Goal: Obtain resource: Download file/media

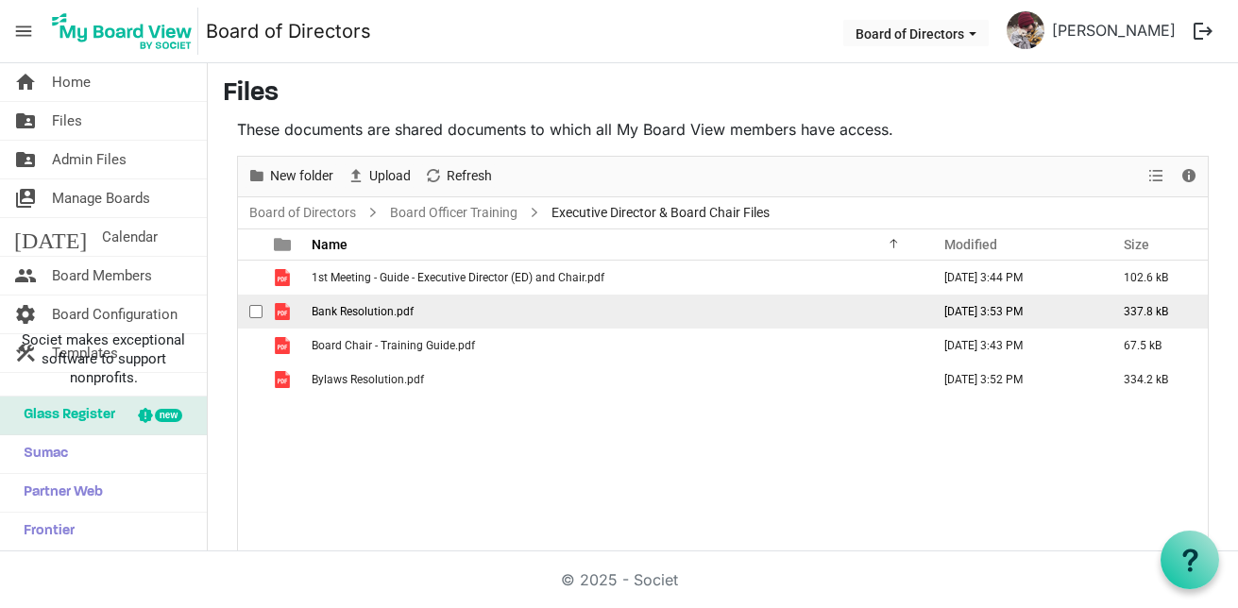
scroll to position [28, 0]
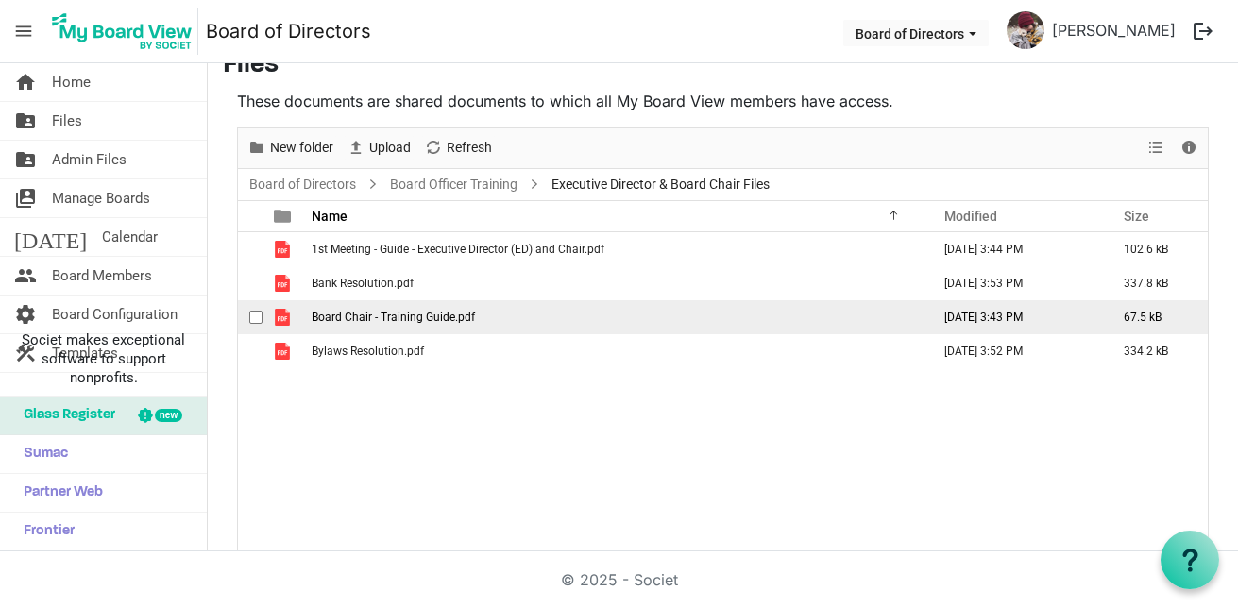
click at [383, 309] on td "Board Chair - Training Guide.pdf" at bounding box center [615, 317] width 619 height 34
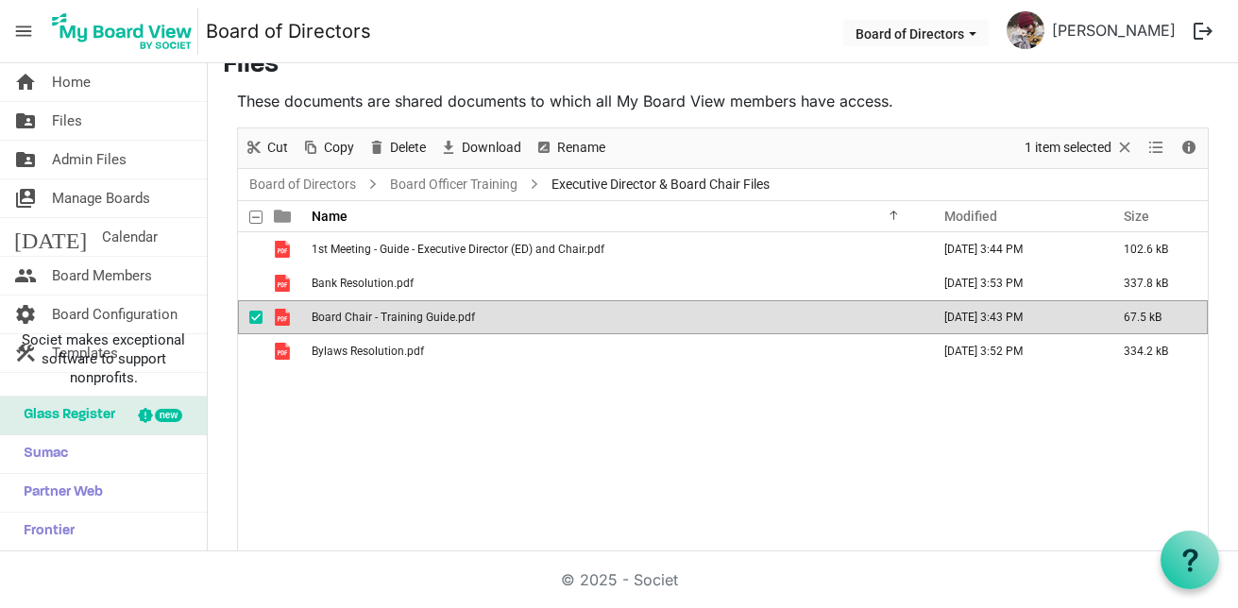
click at [383, 309] on td "Board Chair - Training Guide.pdf" at bounding box center [615, 317] width 619 height 34
click at [322, 390] on div "1st Meeting - Guide - Executive Director (ED) and Chair.pdf September 15, 2025 …" at bounding box center [723, 391] width 970 height 319
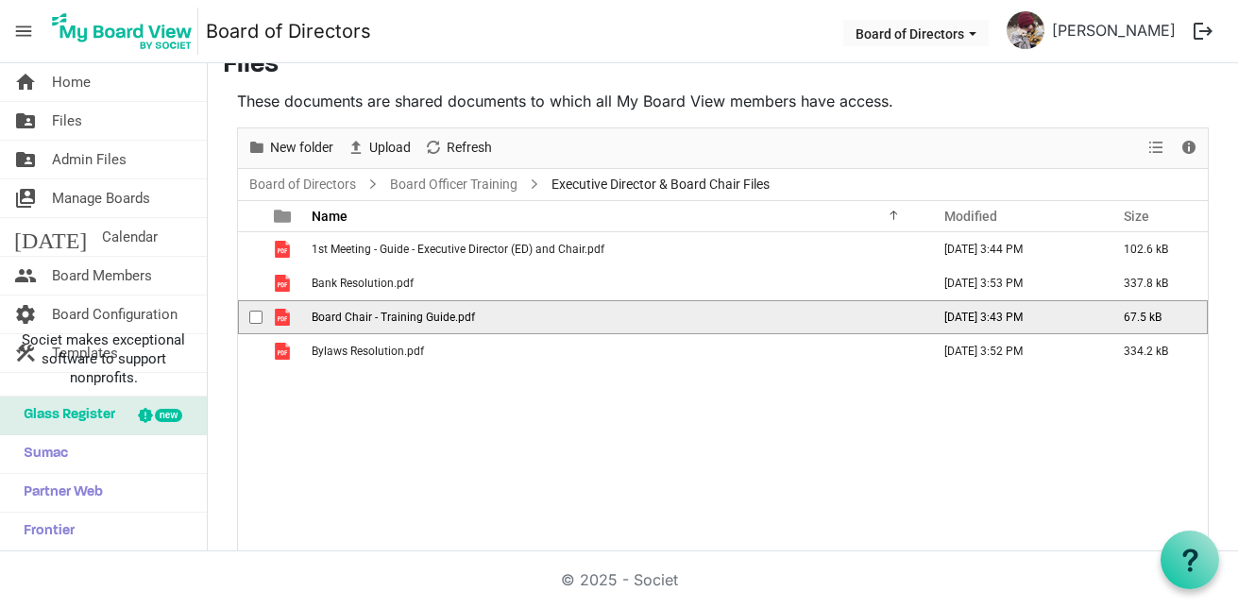
click at [331, 326] on td "Board Chair - Training Guide.pdf" at bounding box center [615, 317] width 619 height 34
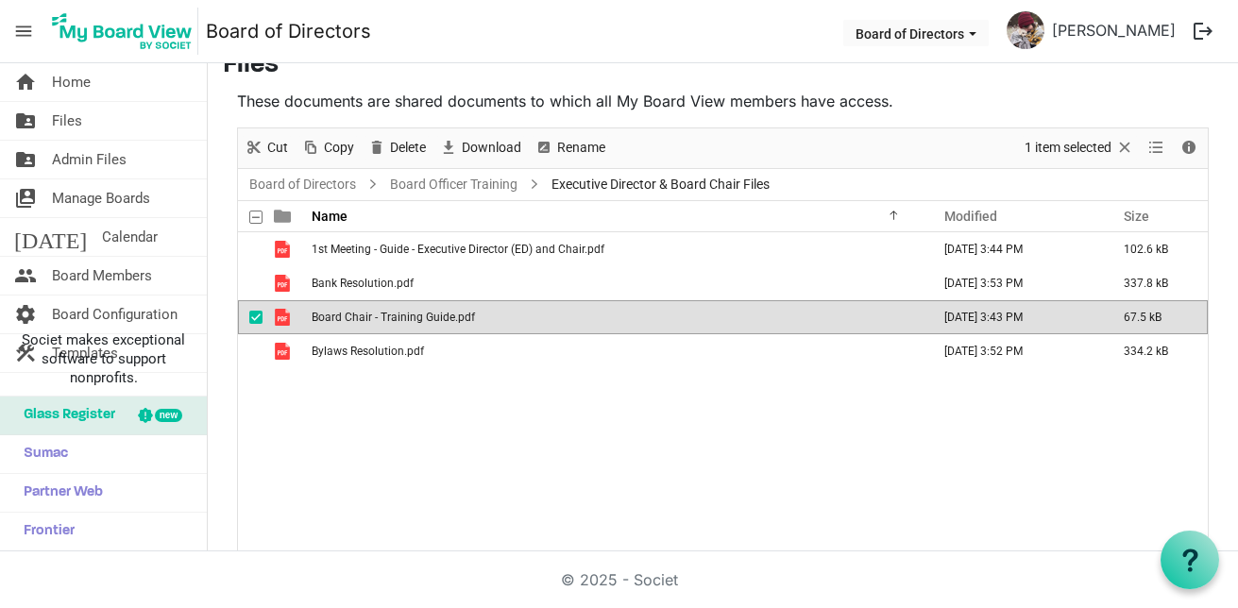
click at [331, 326] on td "Board Chair - Training Guide.pdf" at bounding box center [615, 317] width 619 height 34
click at [73, 128] on span "Files" at bounding box center [67, 121] width 30 height 38
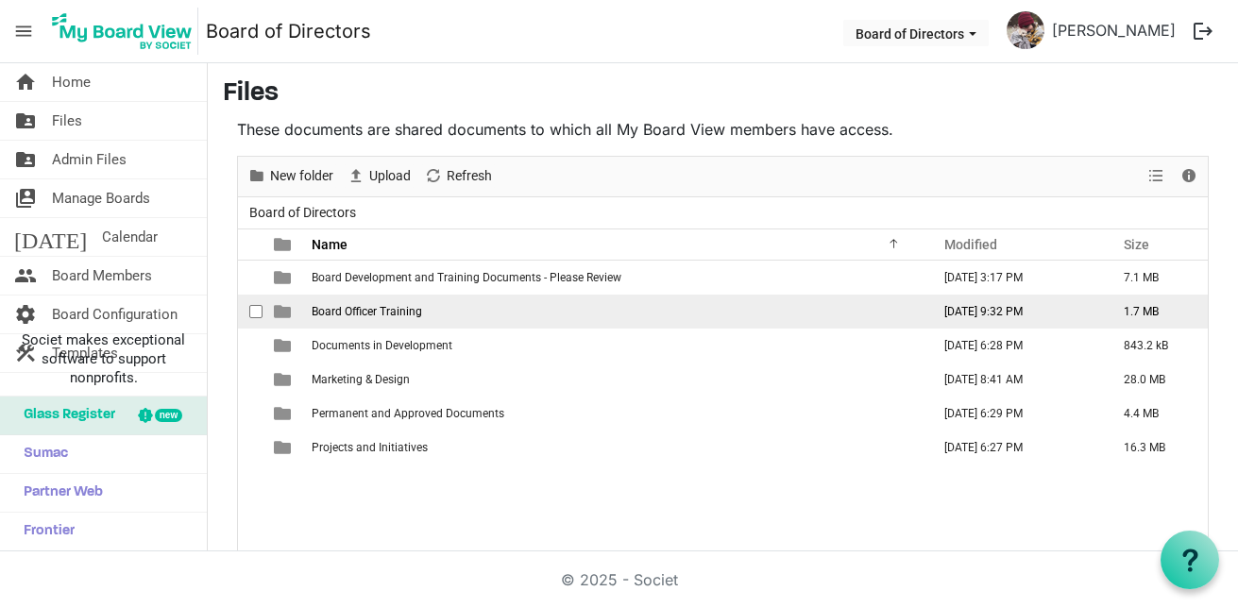
click at [384, 307] on span "Board Officer Training" at bounding box center [367, 311] width 111 height 13
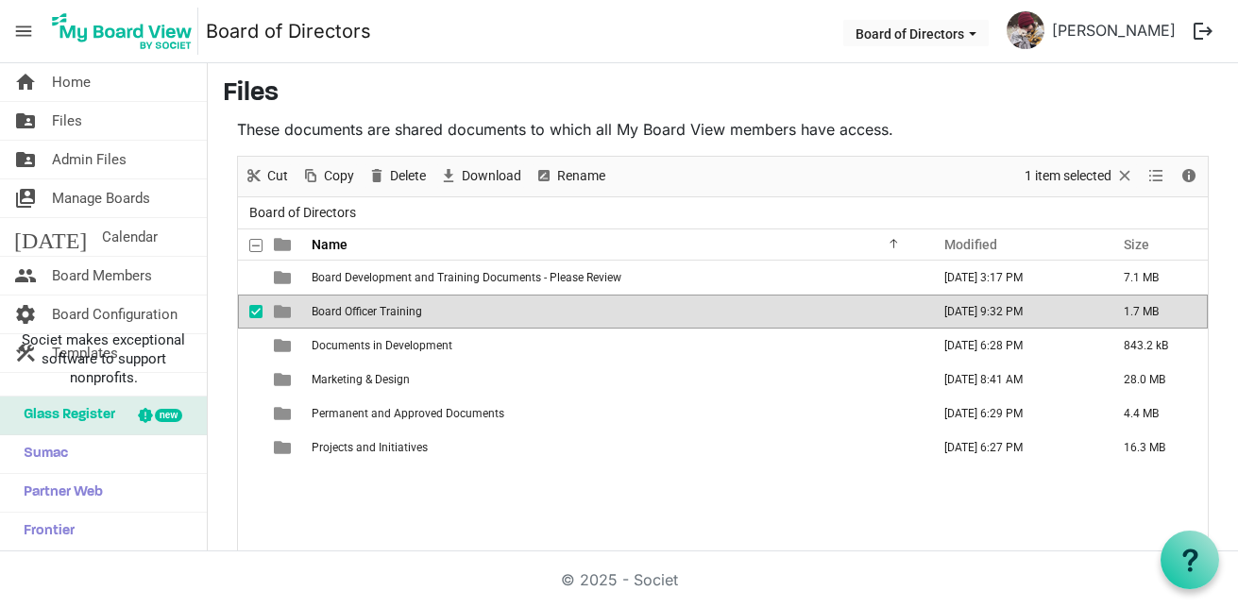
click at [383, 312] on span "Board Officer Training" at bounding box center [367, 311] width 111 height 13
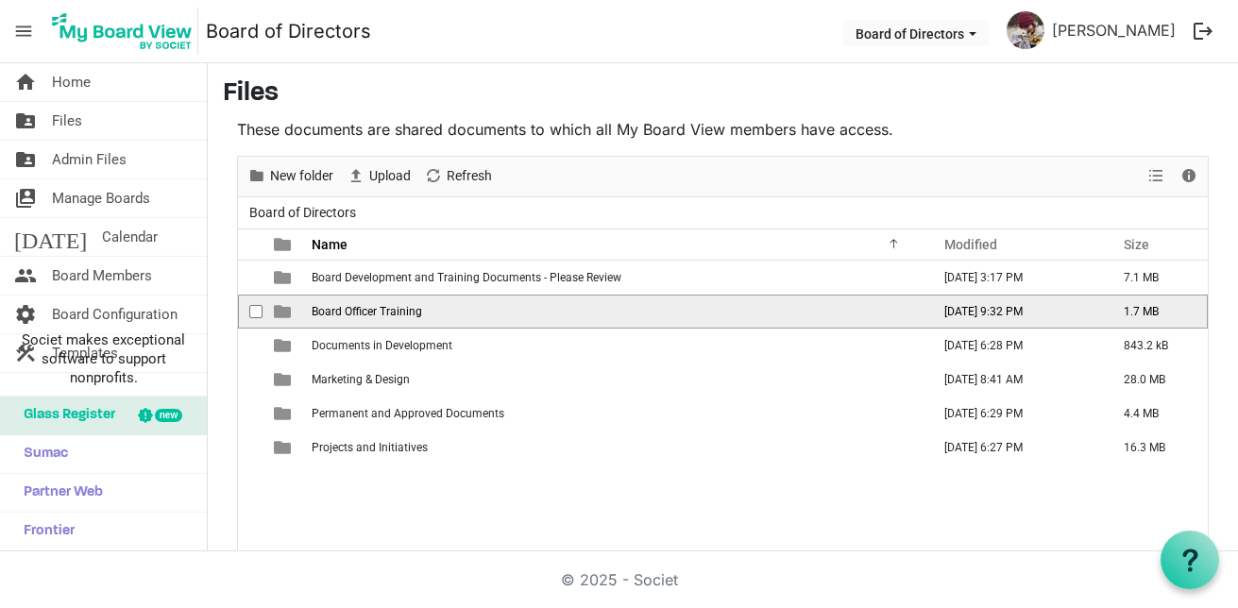
click at [383, 312] on span "Board Officer Training" at bounding box center [367, 311] width 111 height 13
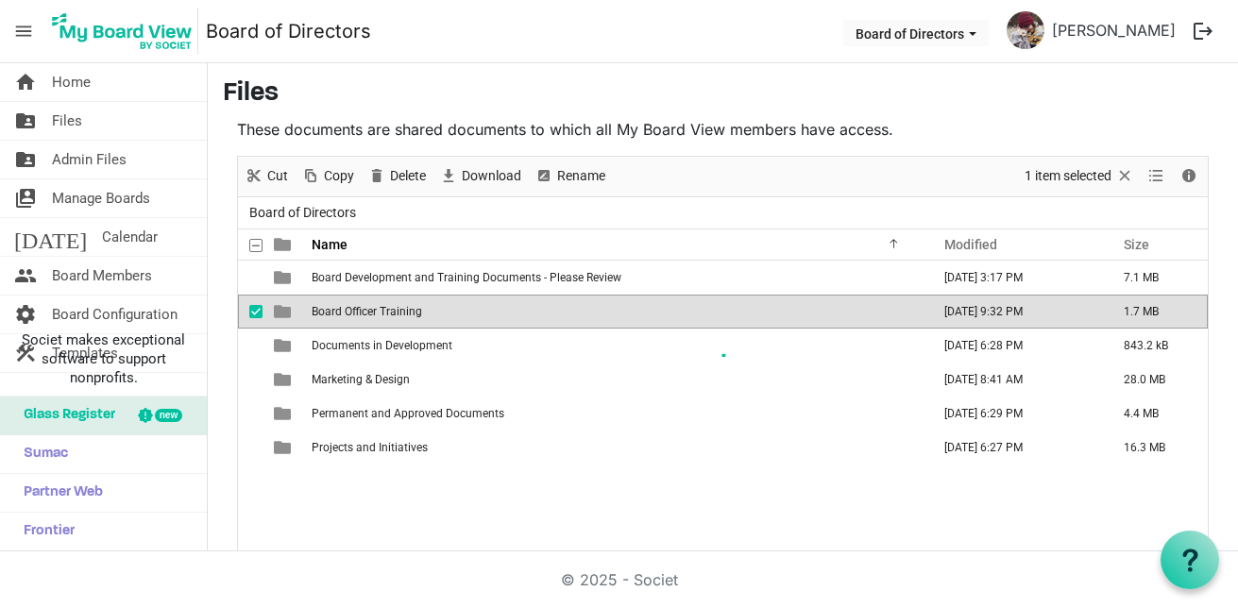
scroll to position [28, 0]
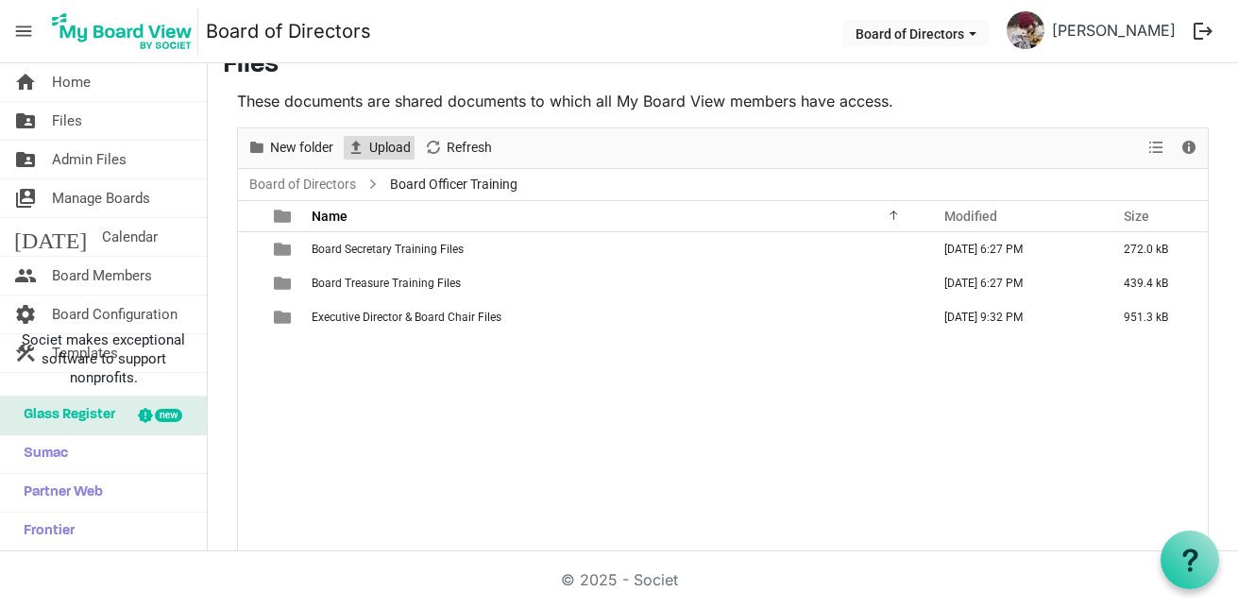
click at [391, 154] on span "Upload" at bounding box center [389, 148] width 45 height 24
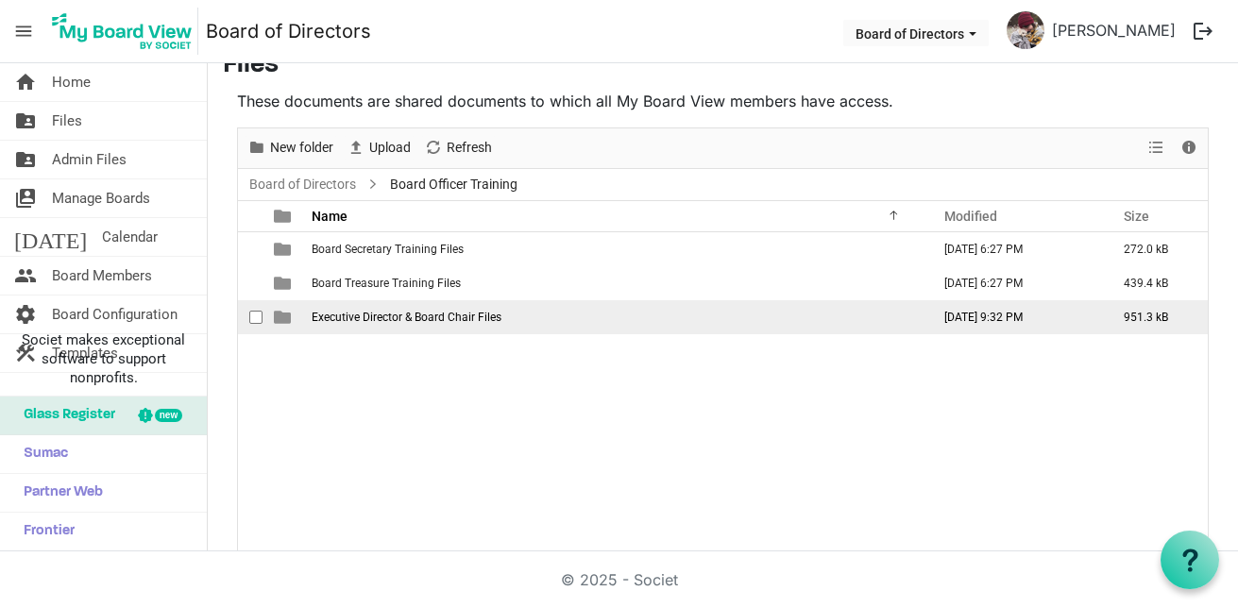
click at [349, 316] on span "Executive Director & Board Chair Files" at bounding box center [407, 317] width 190 height 13
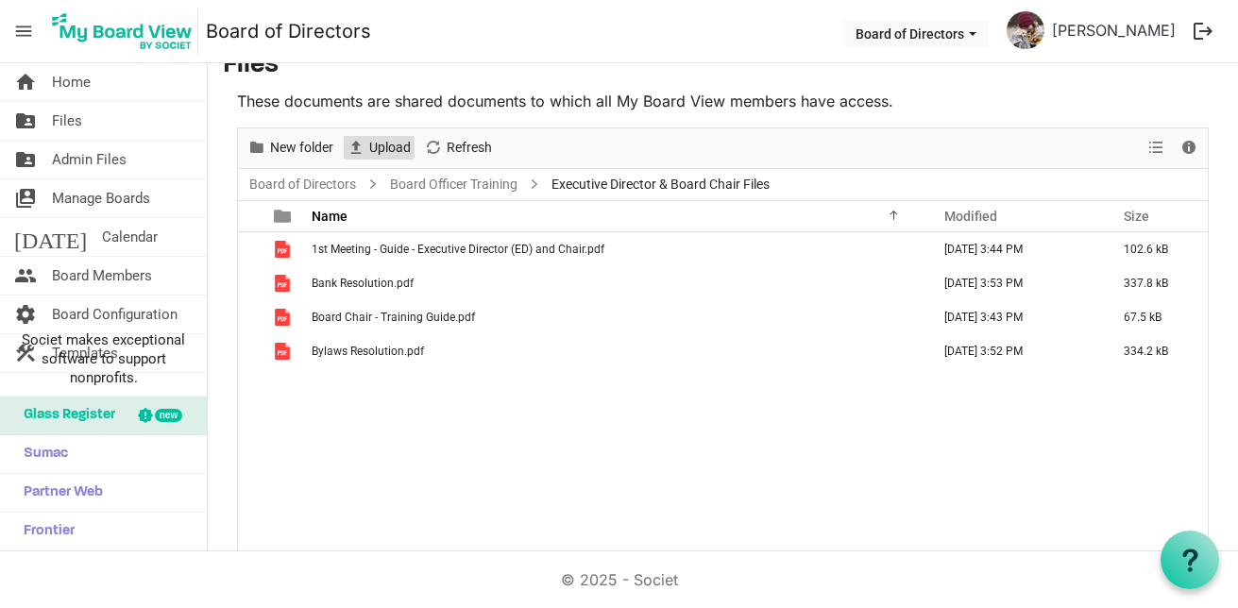
click at [397, 149] on span "Upload" at bounding box center [389, 148] width 45 height 24
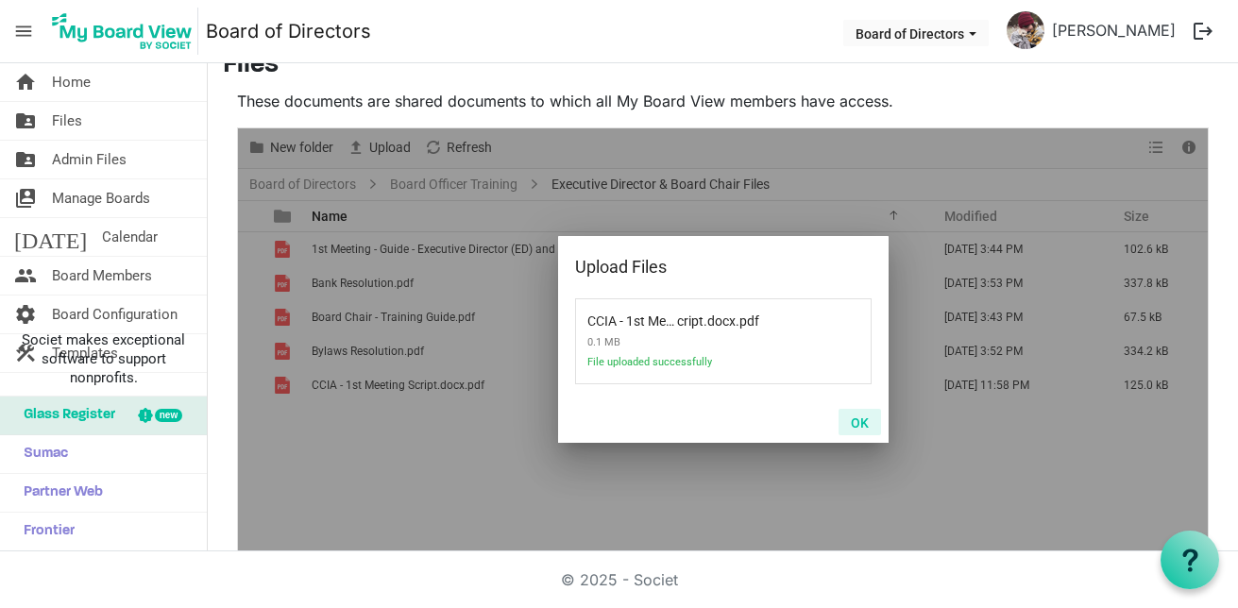
click at [859, 426] on button "OK" at bounding box center [860, 422] width 43 height 26
